Goal: Find specific page/section: Find specific page/section

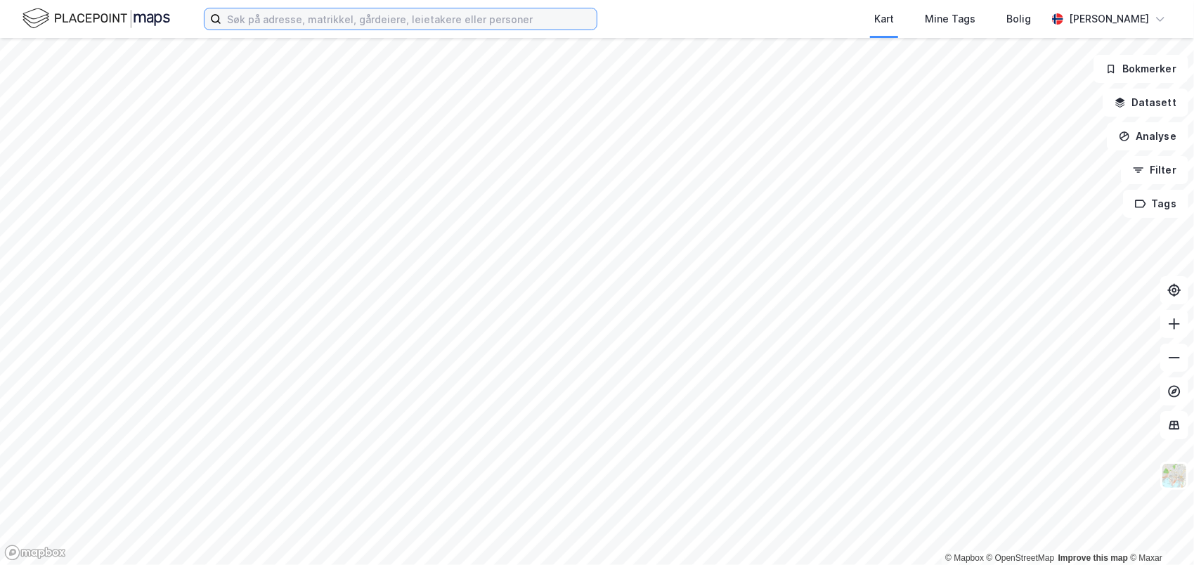
click at [400, 20] on input at bounding box center [408, 18] width 375 height 21
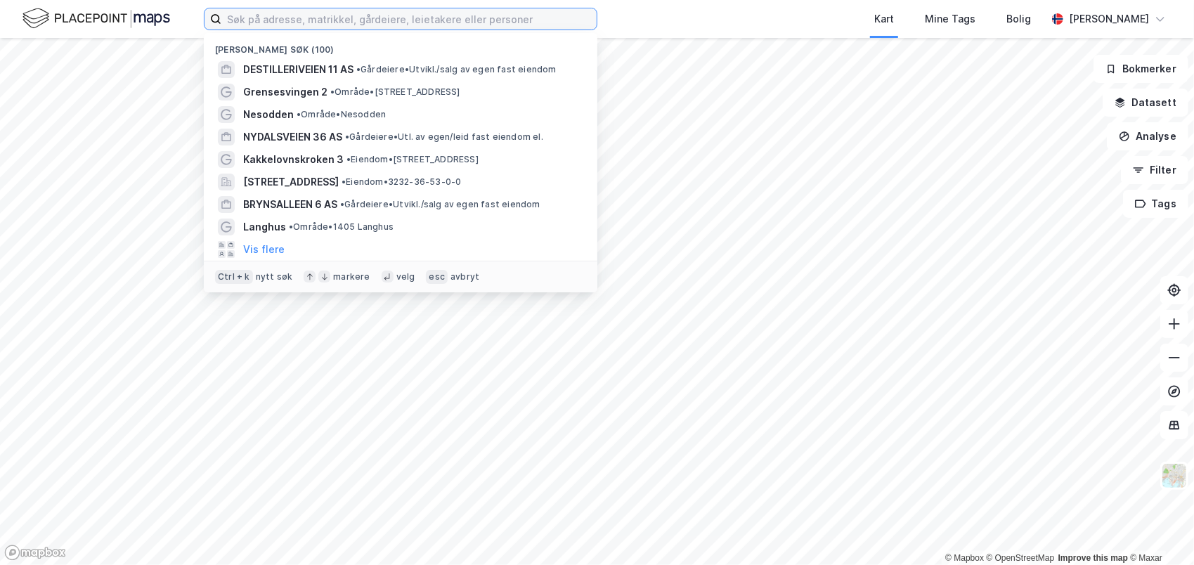
paste input "Nedre [STREET_ADDRESS]"
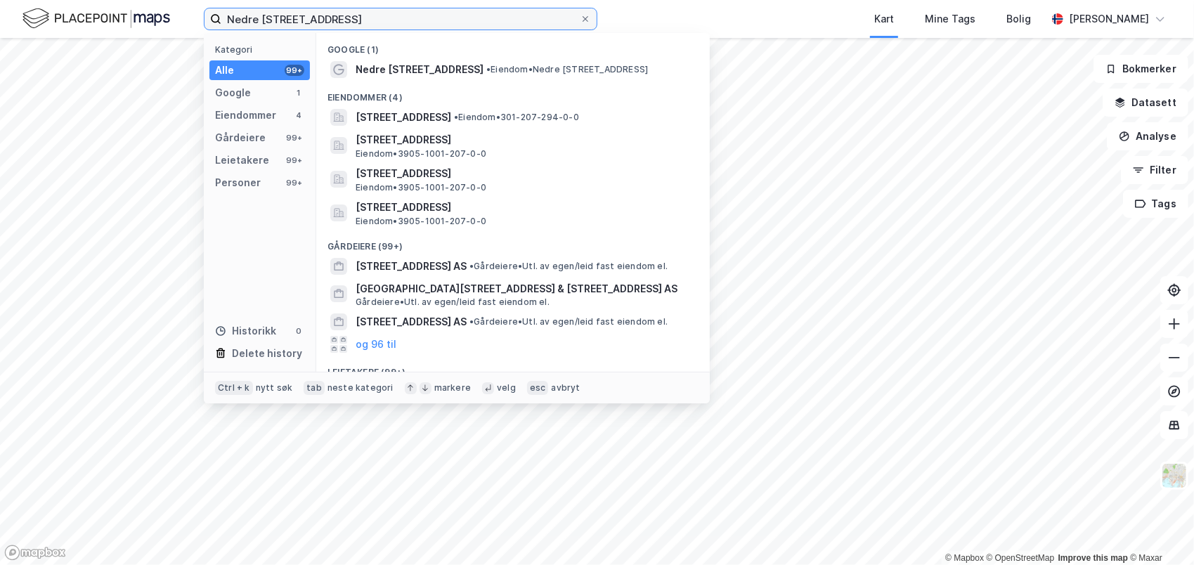
type input "Nedre [STREET_ADDRESS]"
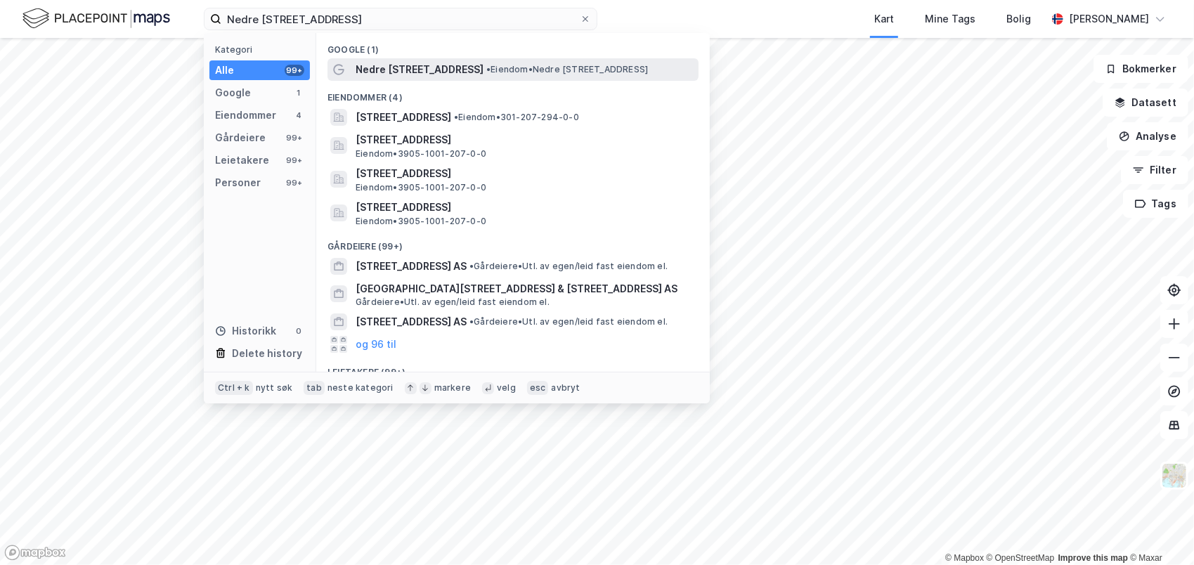
click at [417, 67] on span "Nedre [STREET_ADDRESS]" at bounding box center [420, 69] width 128 height 17
